Goal: Transaction & Acquisition: Purchase product/service

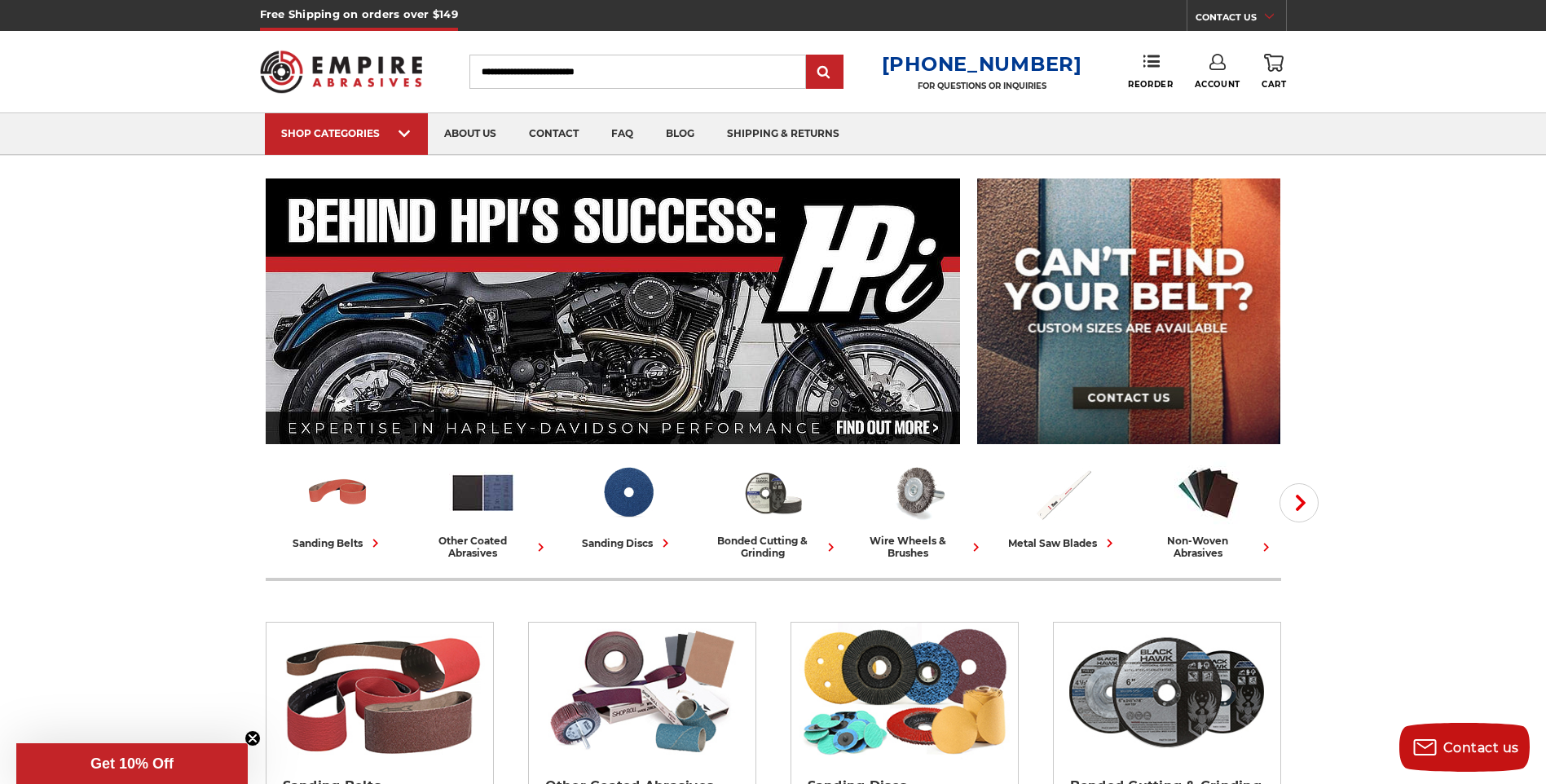
click at [626, 73] on input "Search" at bounding box center [637, 72] width 336 height 35
click at [608, 84] on input "Search" at bounding box center [637, 72] width 336 height 35
type input "*****"
click at [842, 64] on input "submit" at bounding box center [825, 73] width 33 height 33
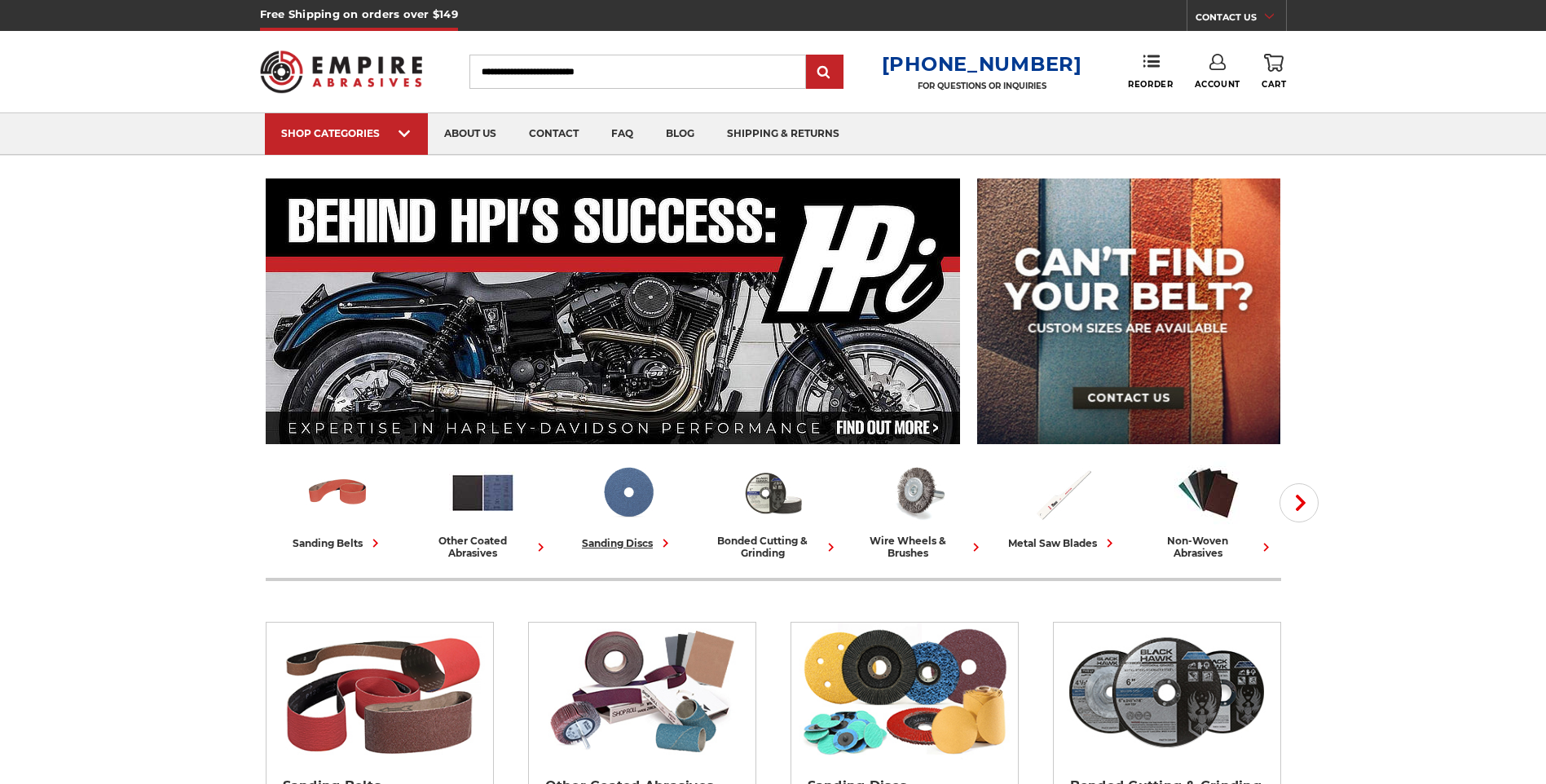
click at [624, 505] on img at bounding box center [628, 493] width 68 height 68
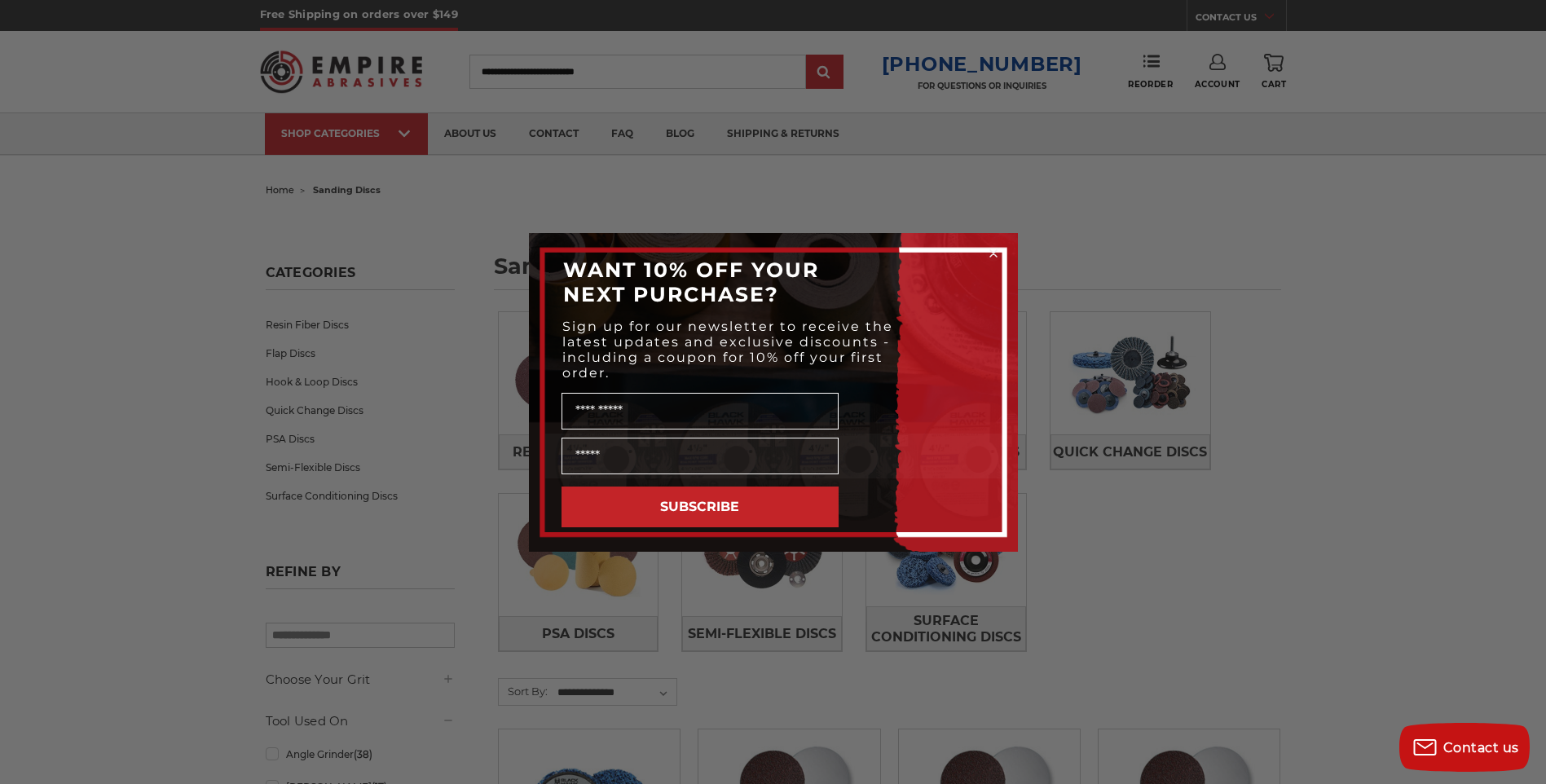
click at [997, 253] on circle "Close dialog" at bounding box center [993, 253] width 15 height 15
